Goal: Navigation & Orientation: Find specific page/section

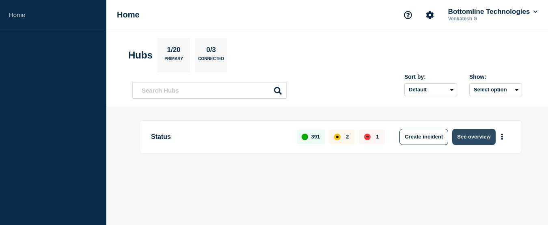
click at [474, 135] on button "See overview" at bounding box center [474, 137] width 43 height 16
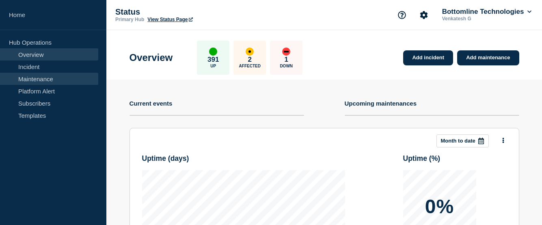
click at [32, 76] on link "Maintenance" at bounding box center [49, 79] width 98 height 12
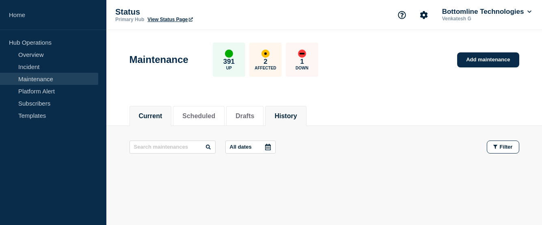
scroll to position [23, 0]
